Goal: Answer question/provide support: Share knowledge or assist other users

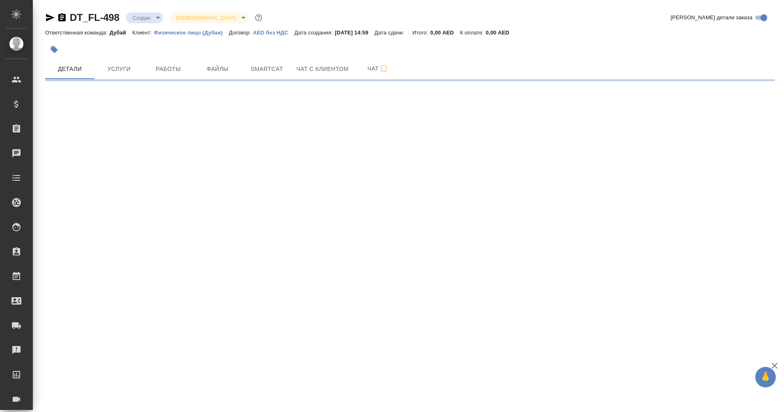
select select "RU"
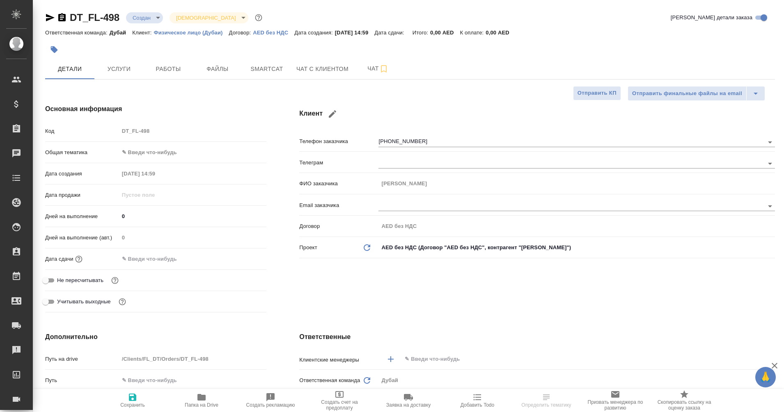
type input "[PERSON_NAME]"
type textarea "x"
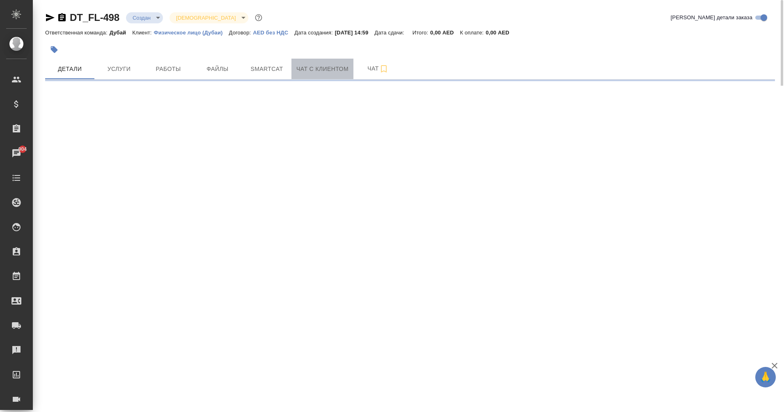
click at [325, 71] on span "Чат с клиентом" at bounding box center [322, 69] width 52 height 10
select select "RU"
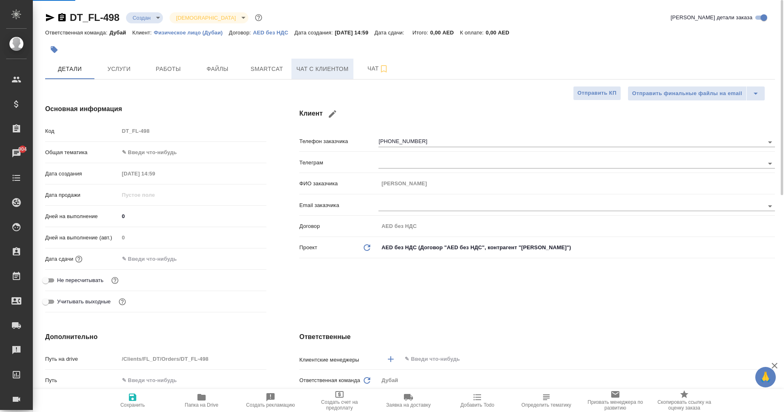
type textarea "x"
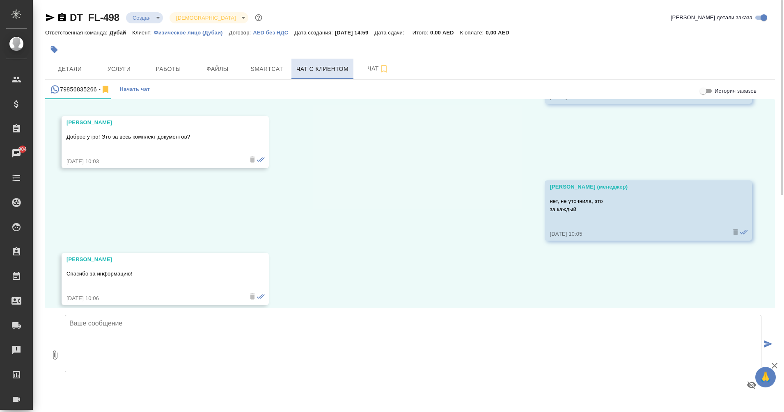
scroll to position [795, 0]
